Goal: Navigation & Orientation: Find specific page/section

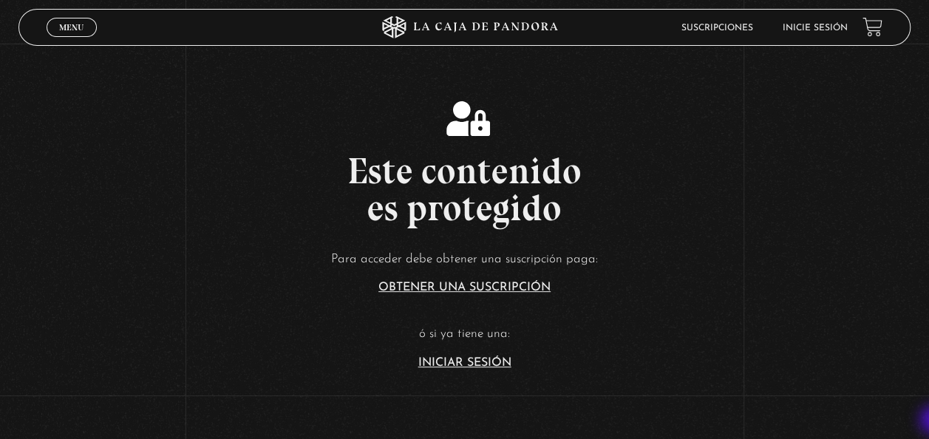
scroll to position [177, 0]
click at [497, 365] on link "Iniciar Sesión" at bounding box center [464, 362] width 93 height 12
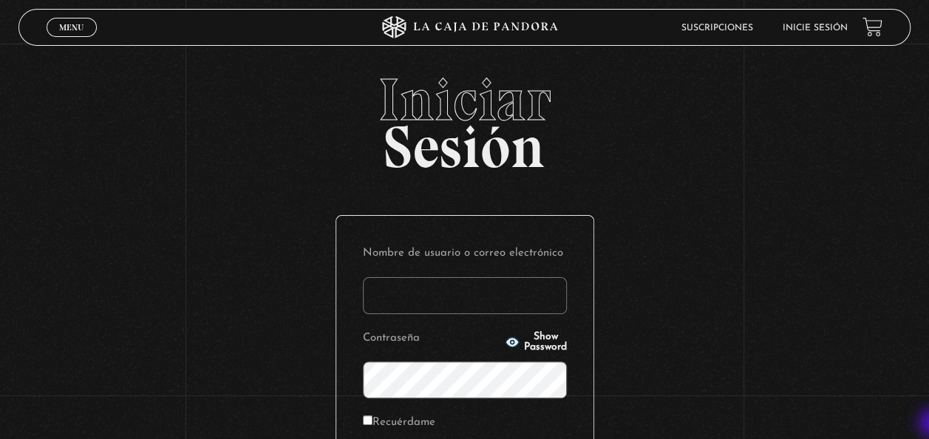
type input "[EMAIL_ADDRESS][DOMAIN_NAME]"
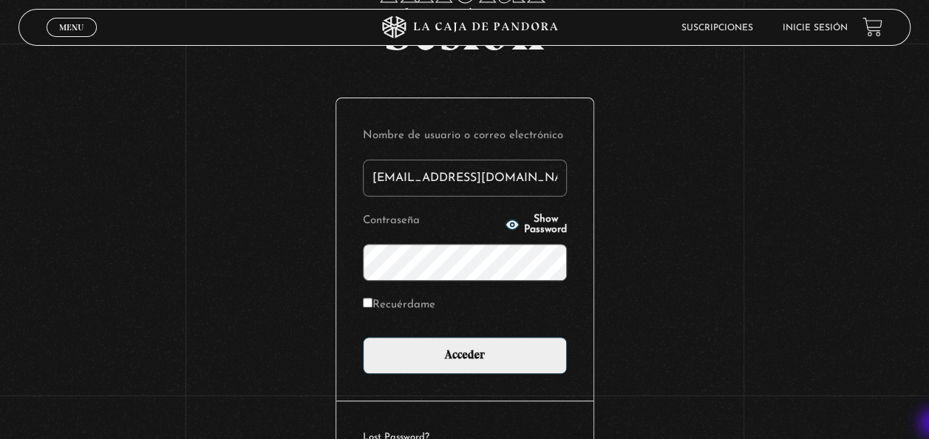
scroll to position [118, 0]
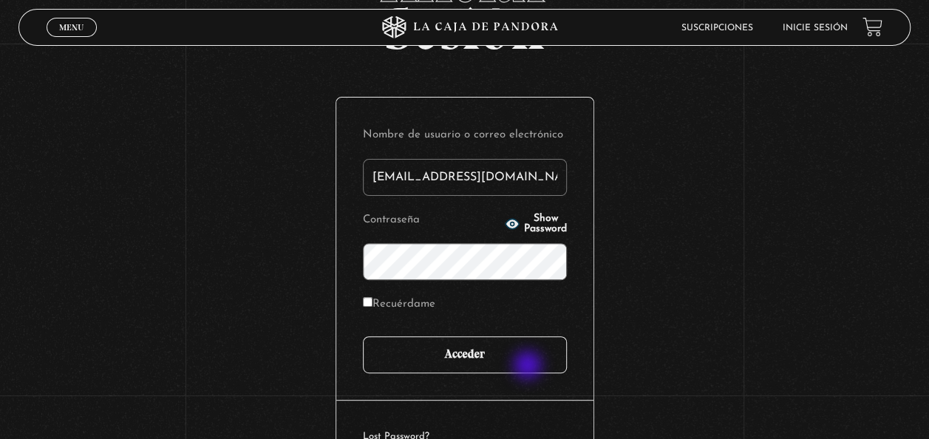
click at [529, 367] on input "Acceder" at bounding box center [465, 354] width 204 height 37
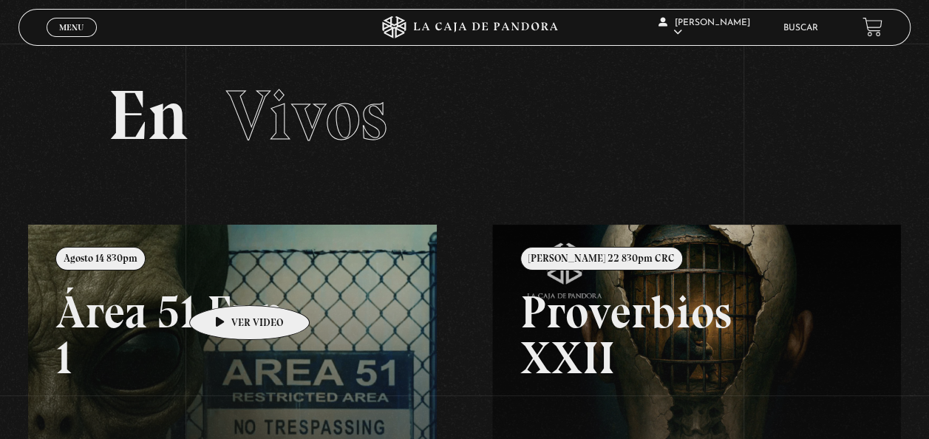
click at [226, 283] on link at bounding box center [492, 444] width 929 height 439
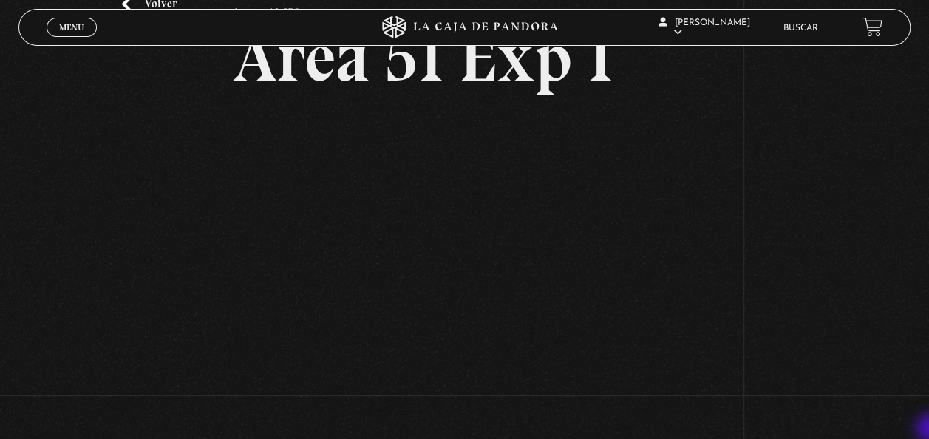
scroll to position [118, 0]
